Goal: Task Accomplishment & Management: Complete application form

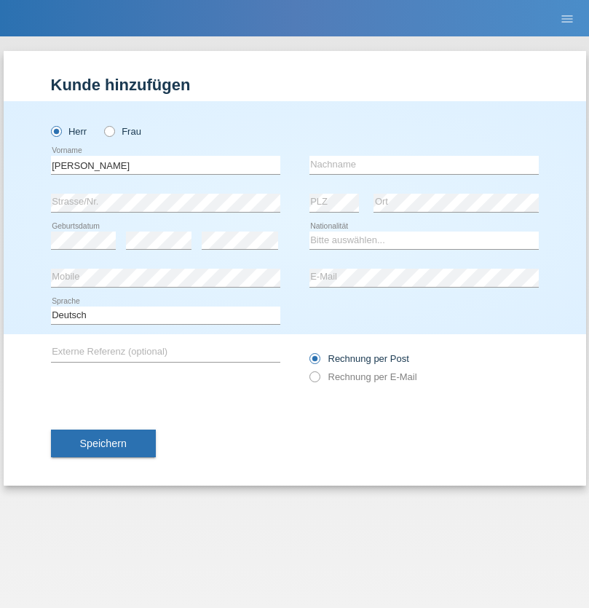
type input "Jörg"
click at [424, 165] on input "text" at bounding box center [424, 165] width 229 height 18
type input "Traksel"
select select "DE"
select select "C"
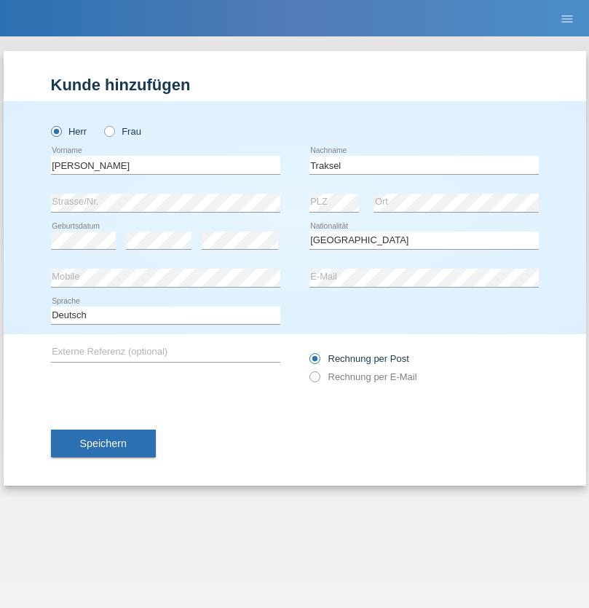
select select "01"
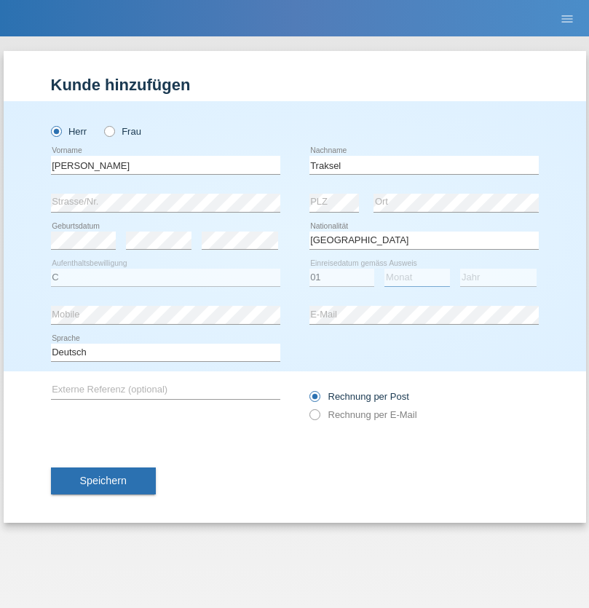
select select "07"
select select "2008"
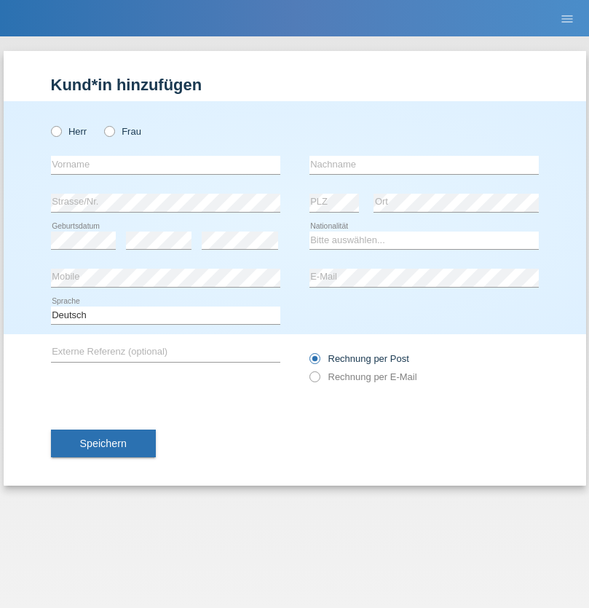
radio input "true"
click at [165, 165] on input "text" at bounding box center [165, 165] width 229 height 18
type input "Patric"
click at [424, 165] on input "text" at bounding box center [424, 165] width 229 height 18
type input "Cantos"
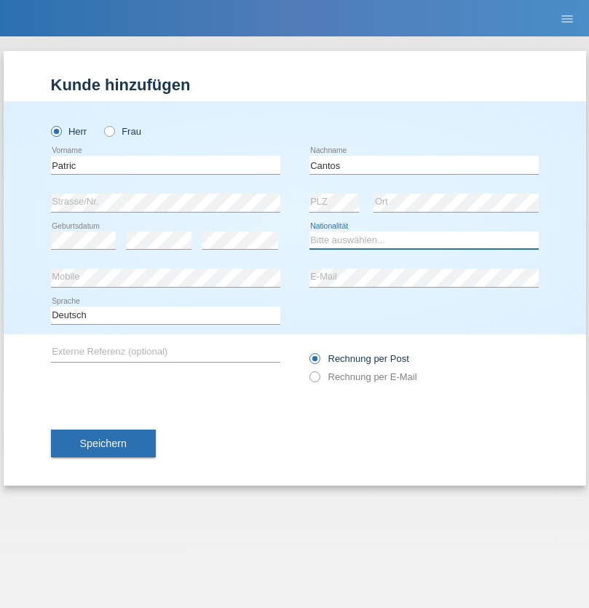
select select "ES"
select select "C"
select select "07"
select select "09"
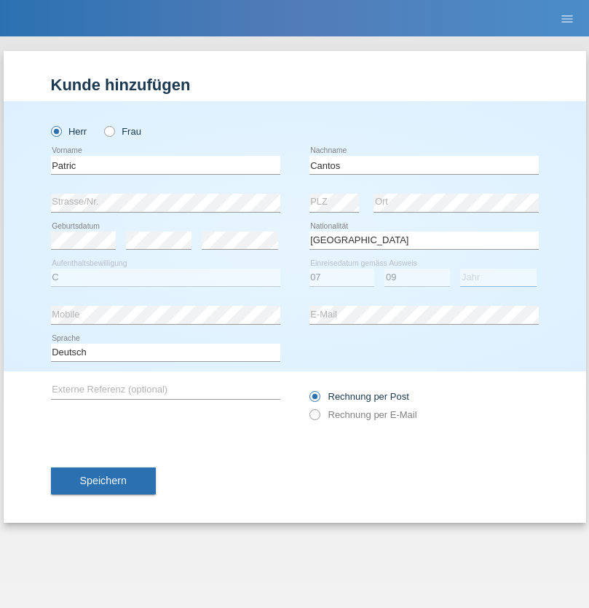
select select "1979"
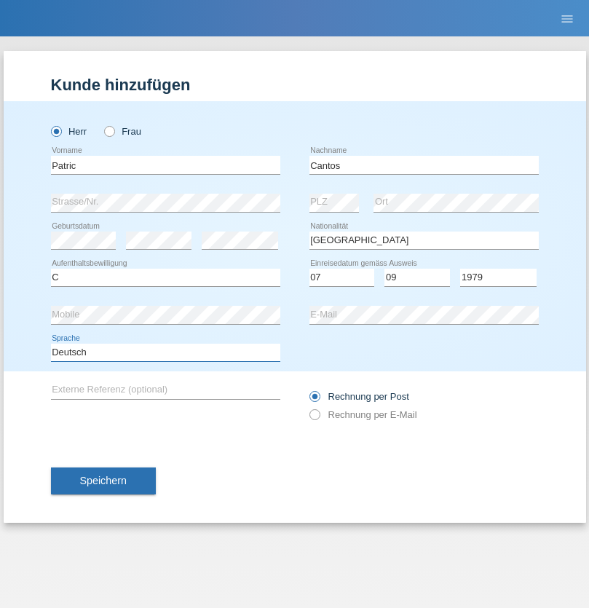
select select "en"
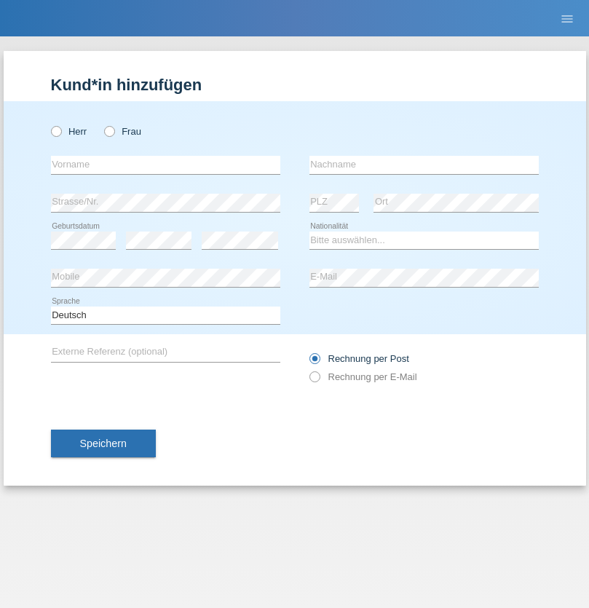
radio input "true"
click at [165, 165] on input "text" at bounding box center [165, 165] width 229 height 18
type input "Steepan"
click at [424, 165] on input "text" at bounding box center [424, 165] width 229 height 18
type input "Fernando"
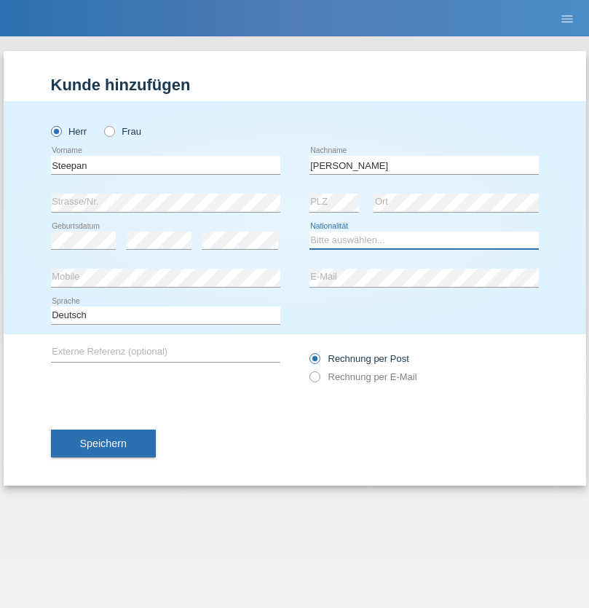
select select "CH"
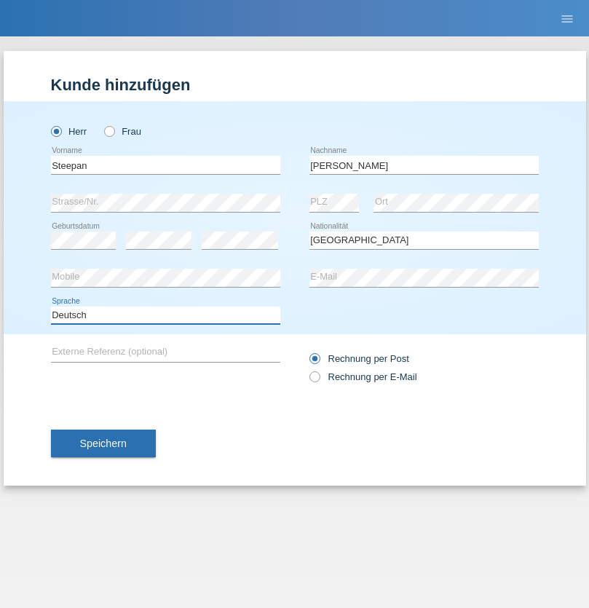
select select "en"
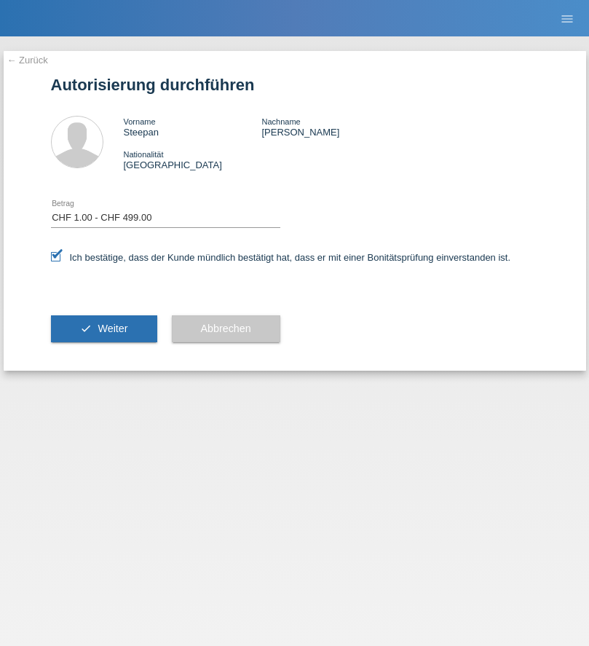
select select "1"
click at [103, 328] on span "Weiter" at bounding box center [113, 329] width 30 height 12
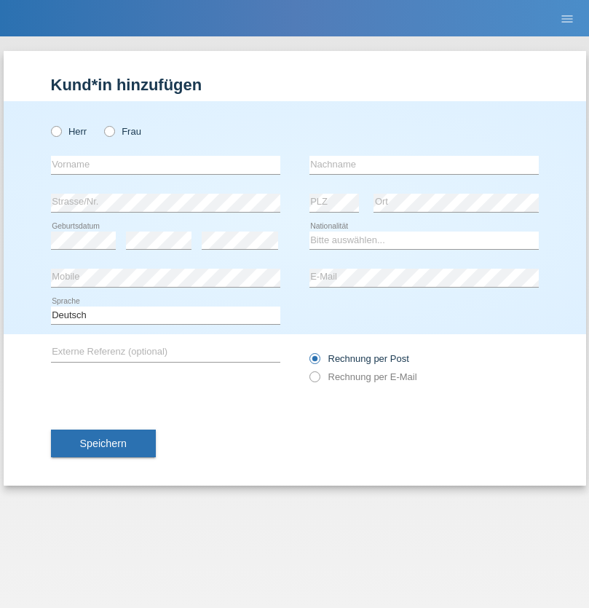
radio input "true"
click at [165, 165] on input "text" at bounding box center [165, 165] width 229 height 18
type input "Ketty"
click at [424, 165] on input "text" at bounding box center [424, 165] width 229 height 18
type input "Kalupnath"
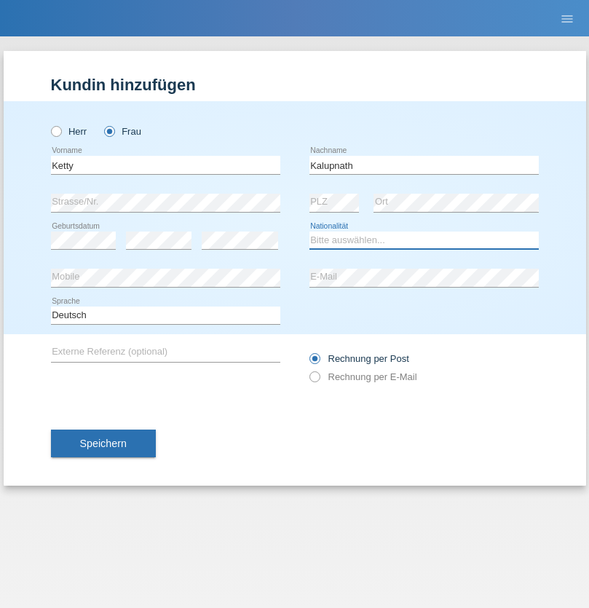
select select "CH"
radio input "true"
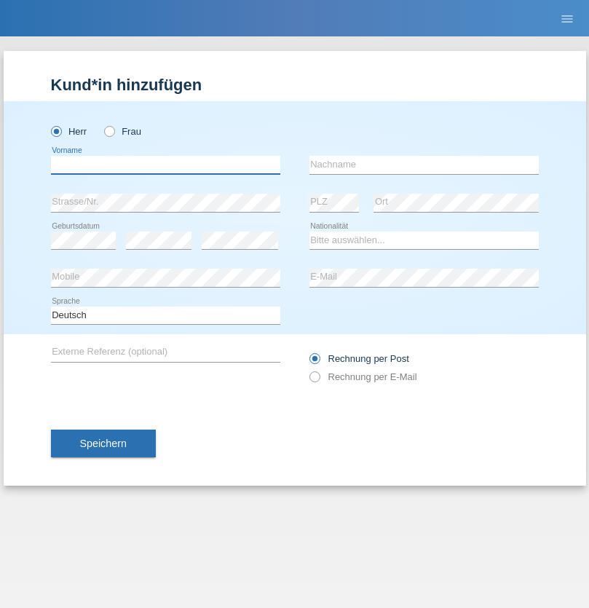
click at [165, 165] on input "text" at bounding box center [165, 165] width 229 height 18
type input "Franco"
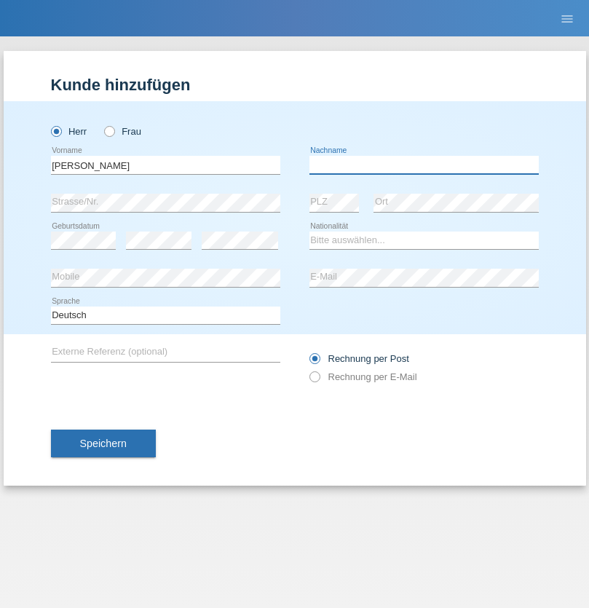
click at [424, 165] on input "text" at bounding box center [424, 165] width 229 height 18
type input "Mucha"
select select "CH"
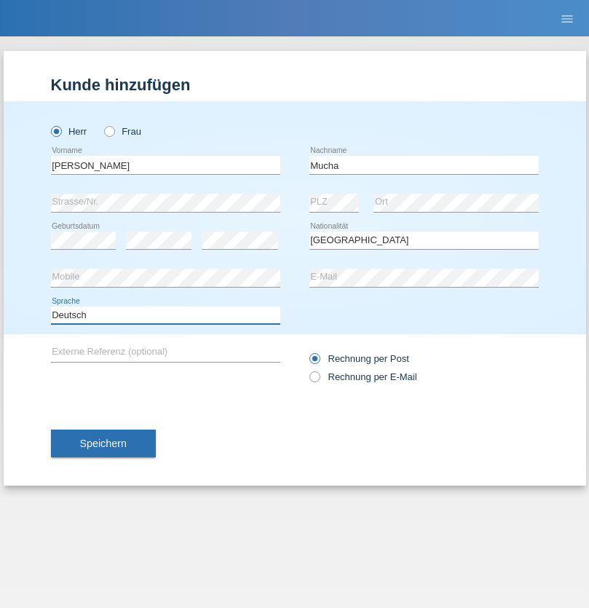
select select "en"
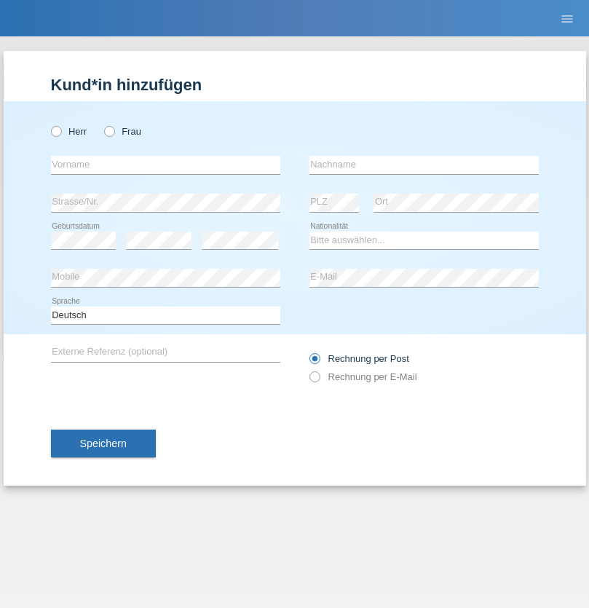
radio input "true"
click at [165, 165] on input "text" at bounding box center [165, 165] width 229 height 18
type input "Franziska"
click at [424, 165] on input "text" at bounding box center [424, 165] width 229 height 18
type input "Starke"
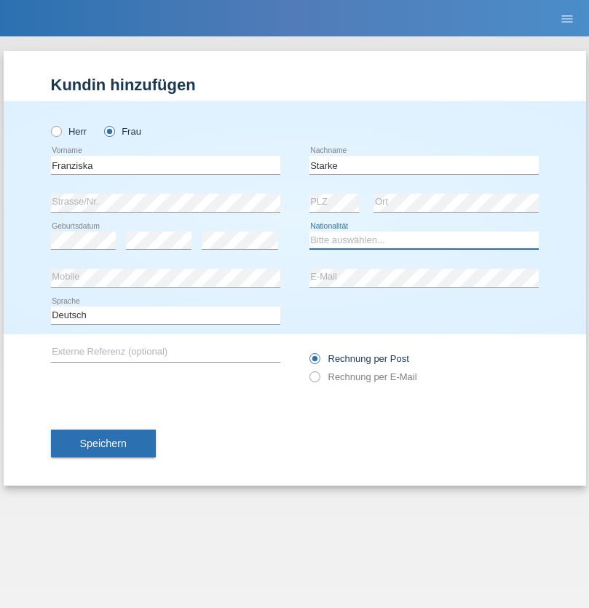
select select "DE"
select select "C"
select select "01"
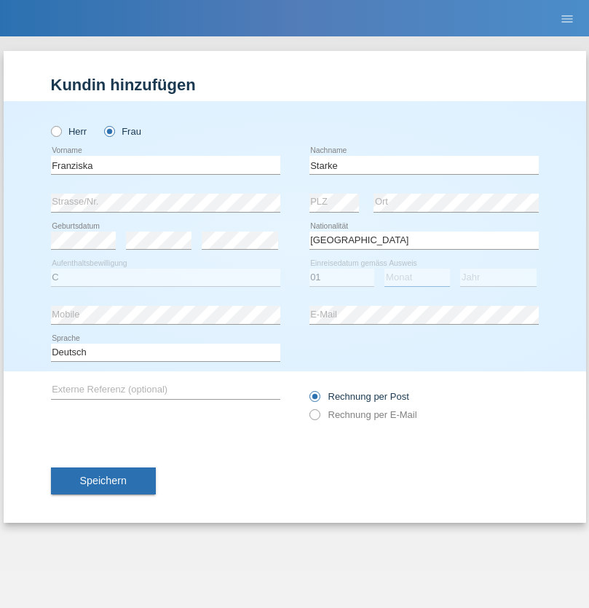
select select "03"
select select "1985"
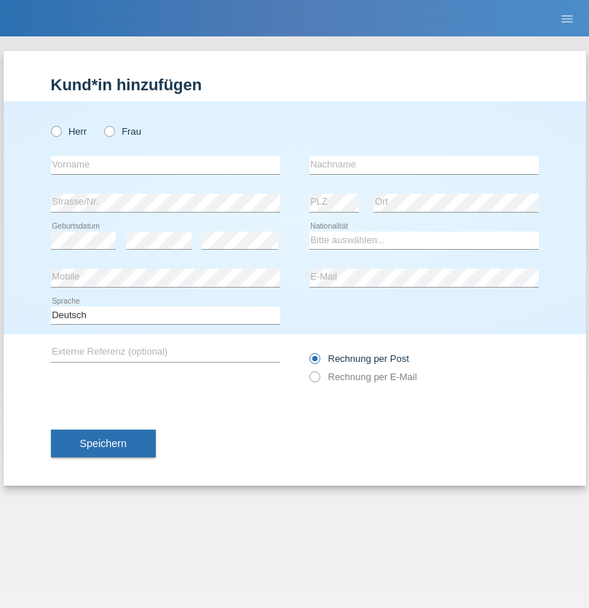
radio input "true"
click at [165, 165] on input "text" at bounding box center [165, 165] width 229 height 18
type input "Vedrana"
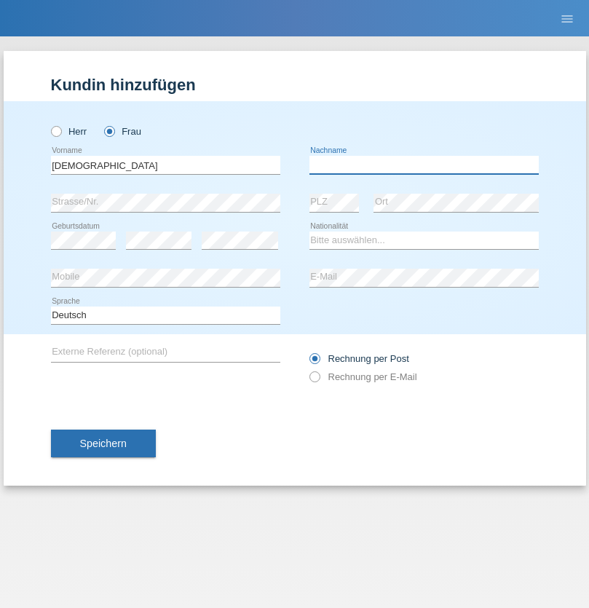
click at [424, 165] on input "text" at bounding box center [424, 165] width 229 height 18
type input "Cimbaljević"
select select "HR"
select select "C"
select select "12"
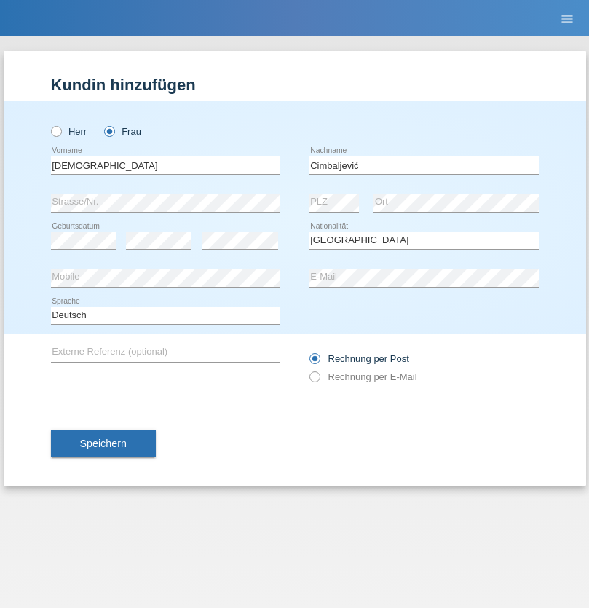
select select "08"
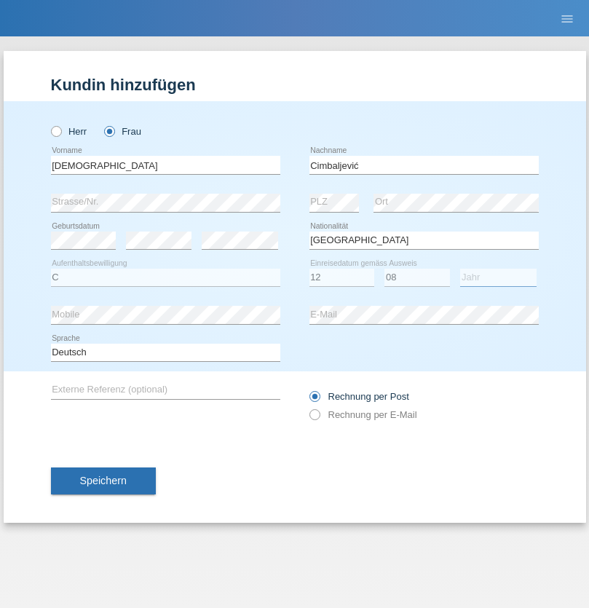
select select "2021"
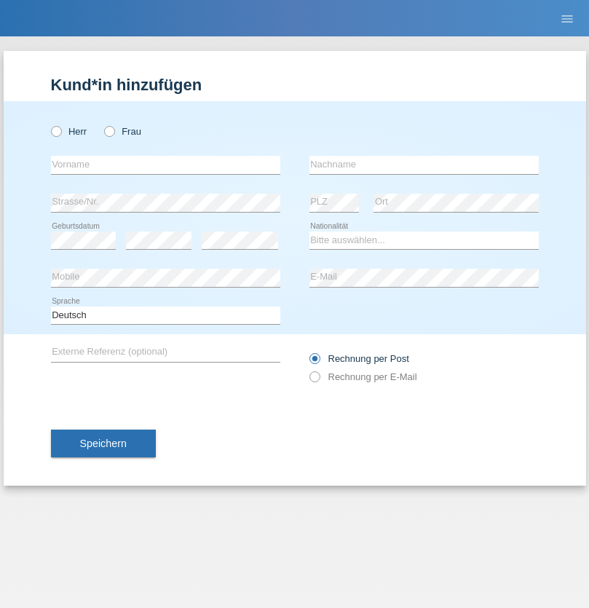
radio input "true"
click at [165, 165] on input "text" at bounding box center [165, 165] width 229 height 18
type input "Batsche"
click at [424, 165] on input "text" at bounding box center [424, 165] width 229 height 18
type input "Arifoska"
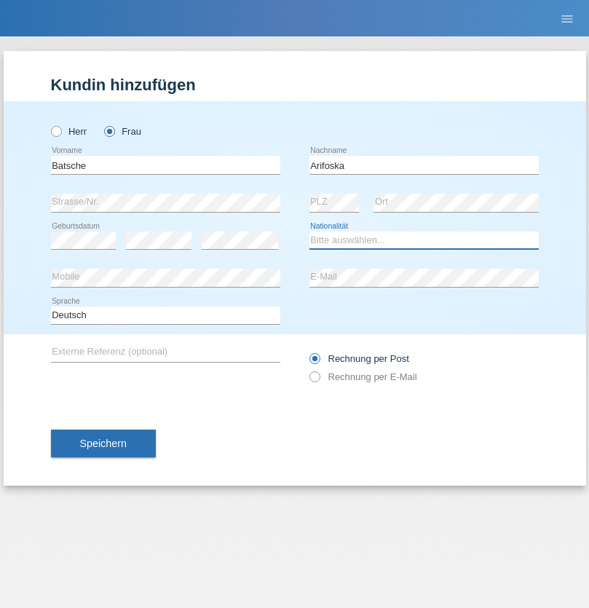
select select "CH"
radio input "true"
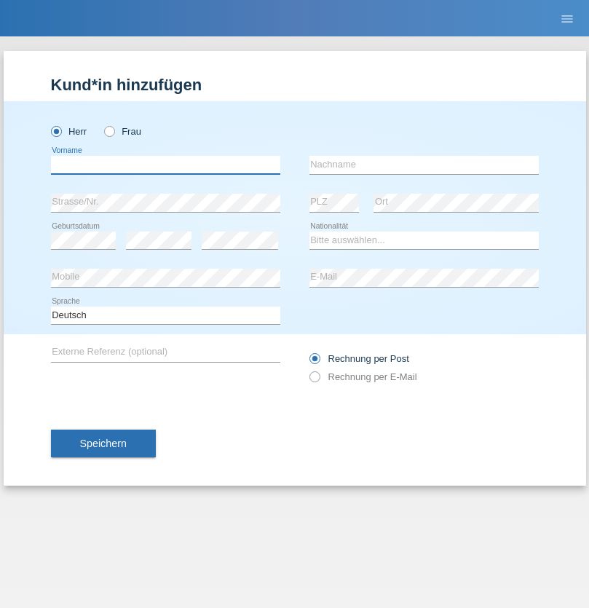
click at [165, 165] on input "text" at bounding box center [165, 165] width 229 height 18
type input "Emre"
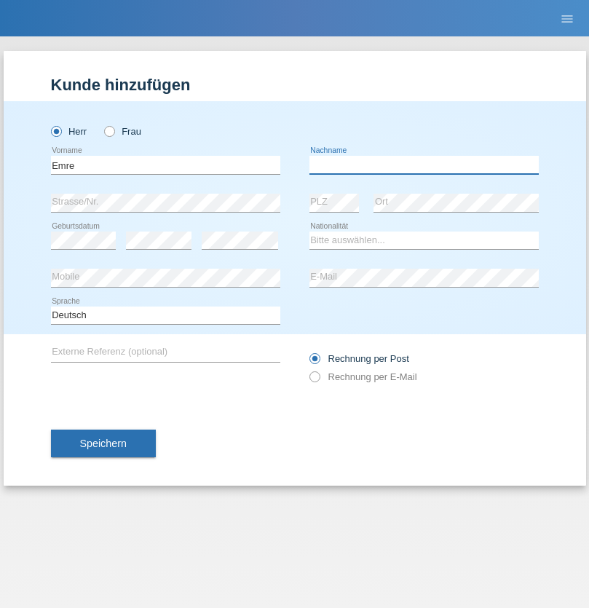
click at [424, 165] on input "text" at bounding box center [424, 165] width 229 height 18
type input "Uzun"
select select "CH"
